Goal: Task Accomplishment & Management: Manage account settings

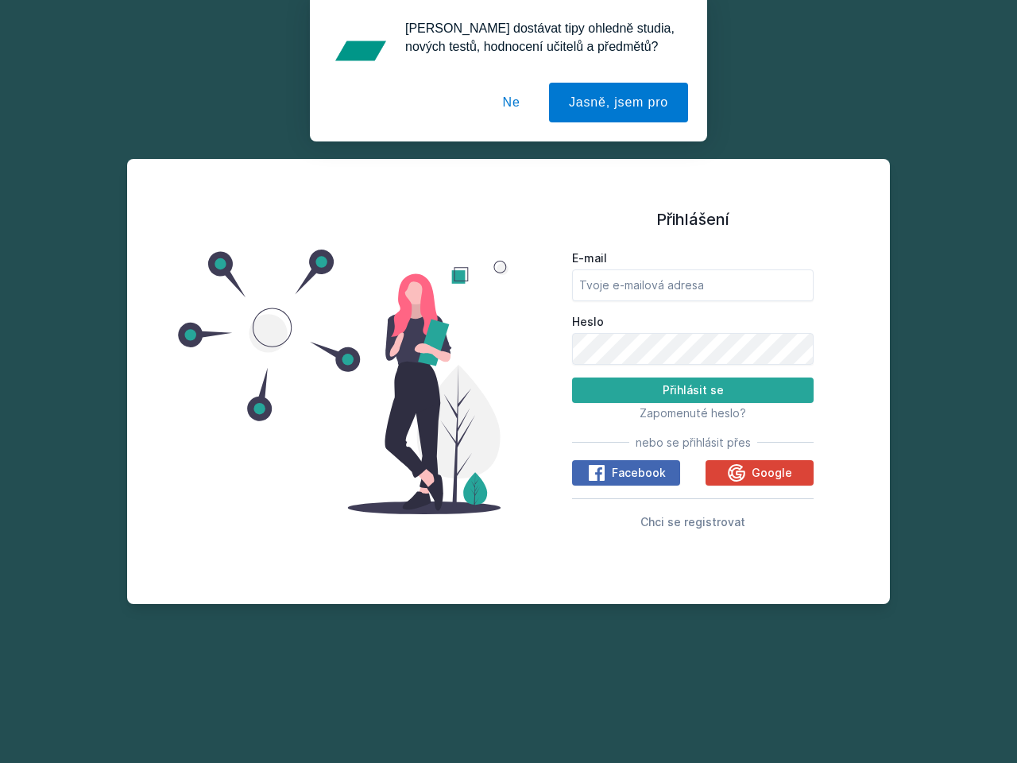
click at [693, 412] on span "Zapomenuté heslo?" at bounding box center [693, 413] width 106 height 14
click at [626, 473] on span "Facebook" at bounding box center [639, 473] width 54 height 16
click at [598, 473] on icon at bounding box center [596, 472] width 19 height 19
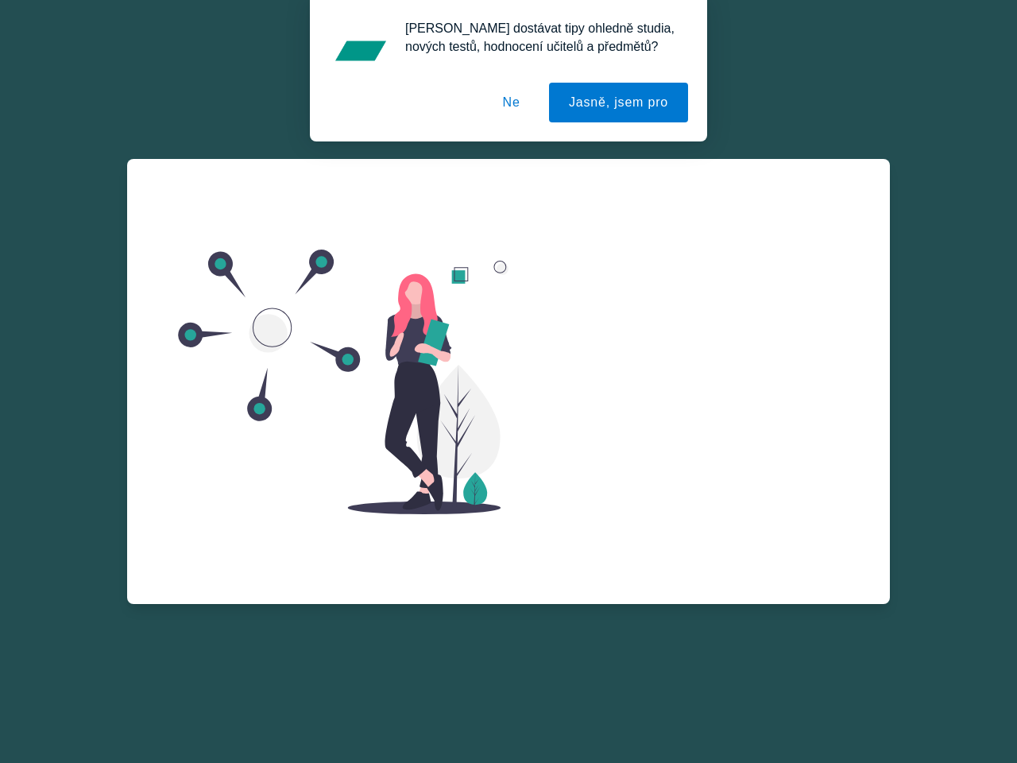
click at [760, 484] on span "Google" at bounding box center [772, 492] width 41 height 16
click at [738, 473] on div "E-mail Heslo Přihlásit se Zapomenuté heslo? nebo se přihlásit přes Facebook Goo…" at bounding box center [693, 406] width 242 height 287
click at [621, 103] on button "Jasně, jsem pro" at bounding box center [618, 103] width 139 height 40
